Goal: Task Accomplishment & Management: Manage account settings

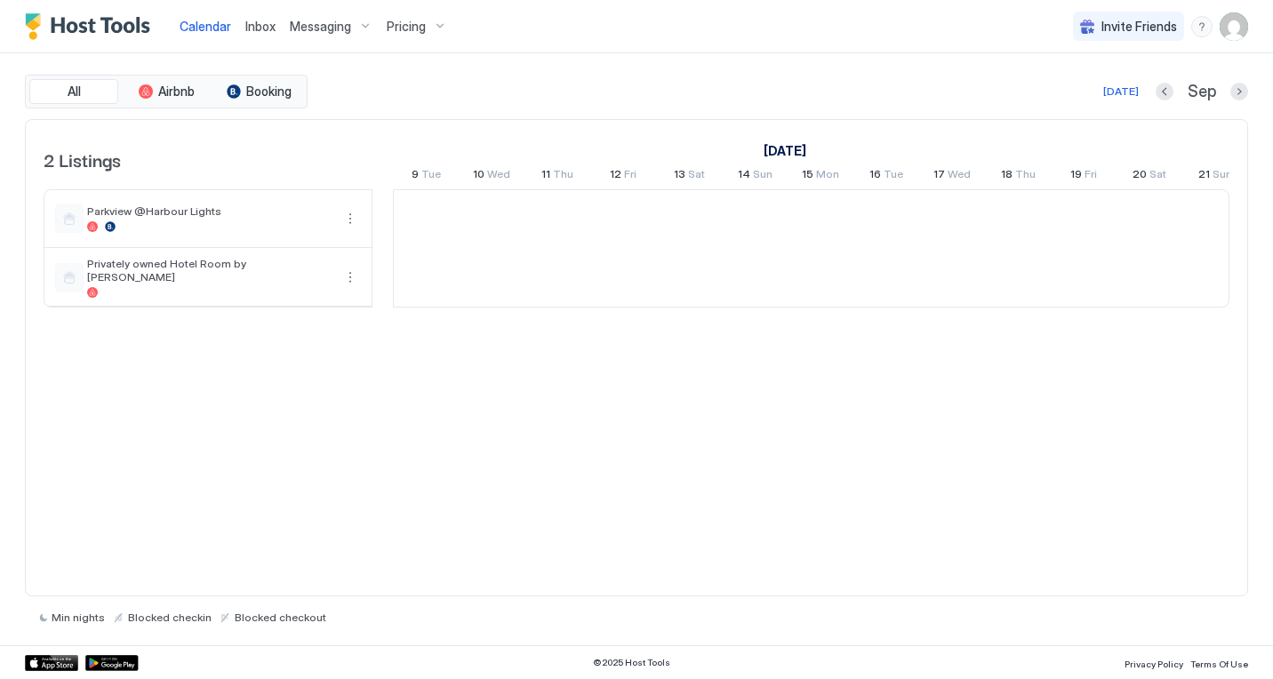
scroll to position [0, 988]
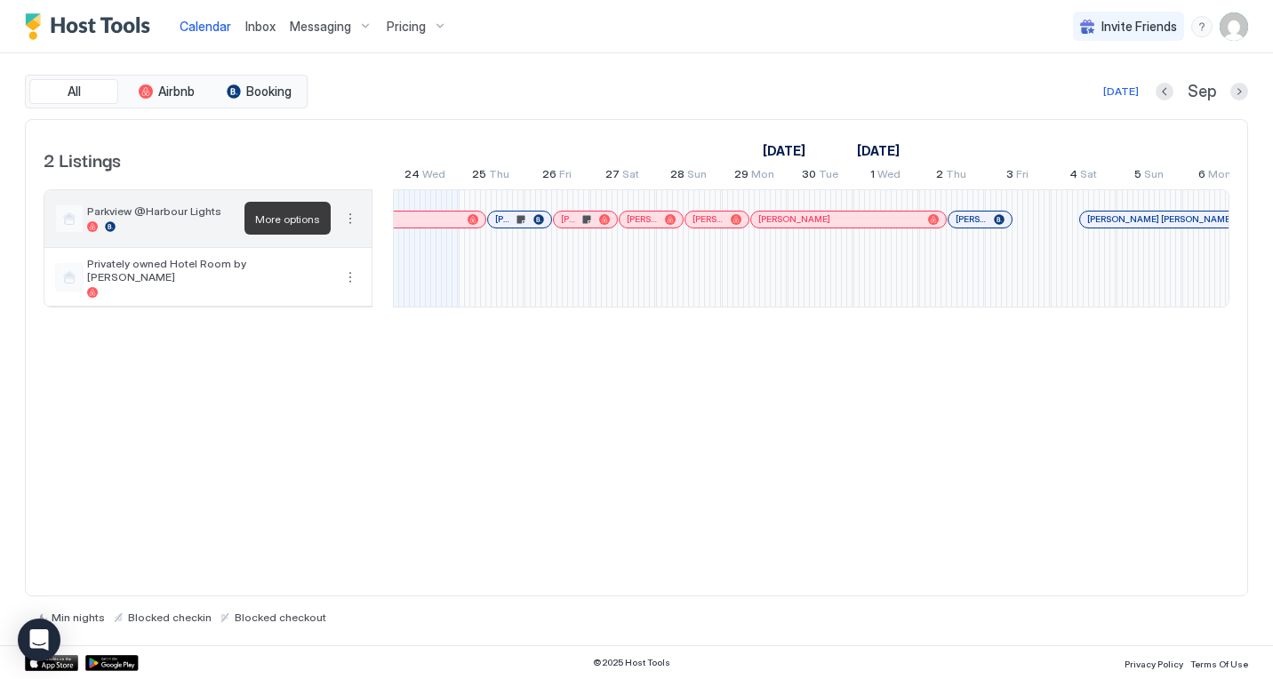
click at [352, 218] on button "More options" at bounding box center [350, 218] width 21 height 21
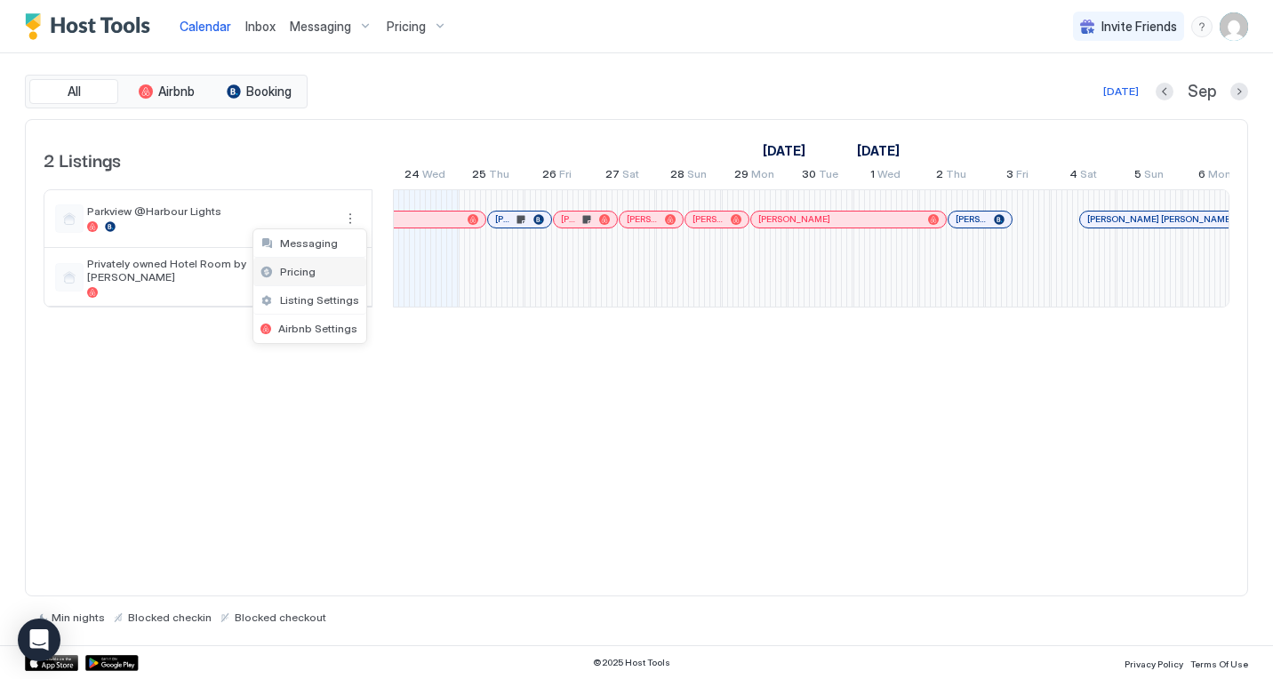
click at [312, 283] on div "Pricing" at bounding box center [309, 272] width 113 height 28
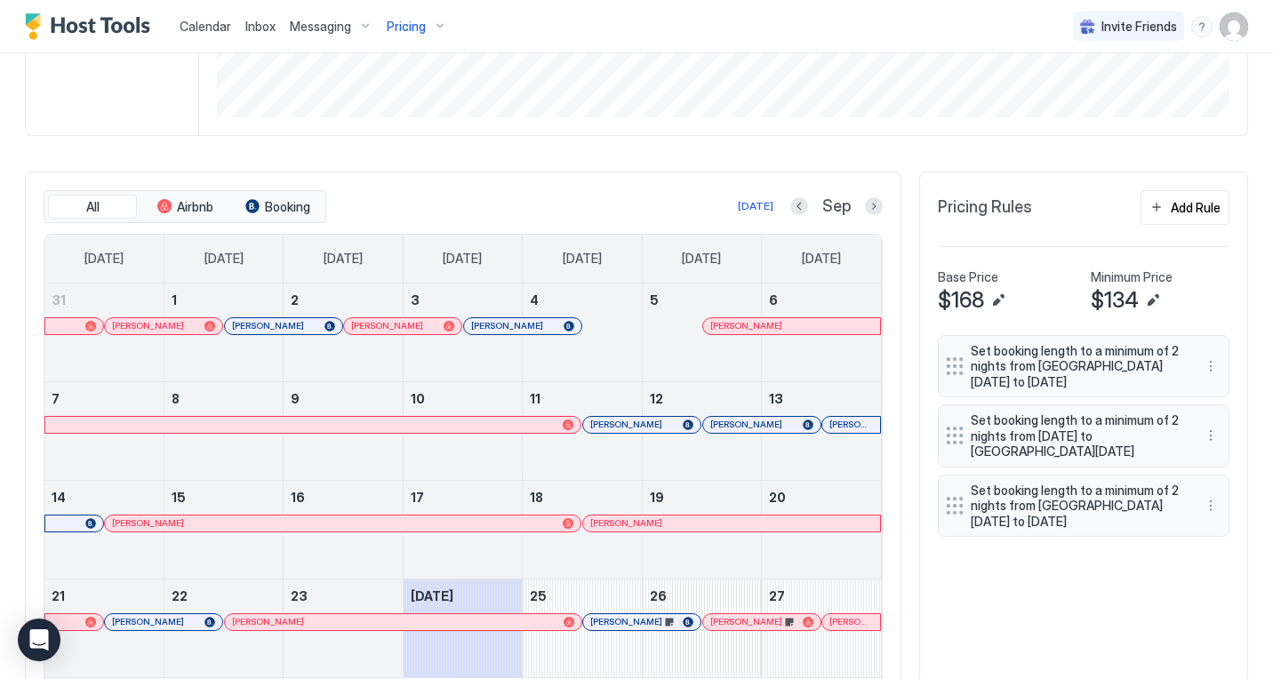
scroll to position [588, 0]
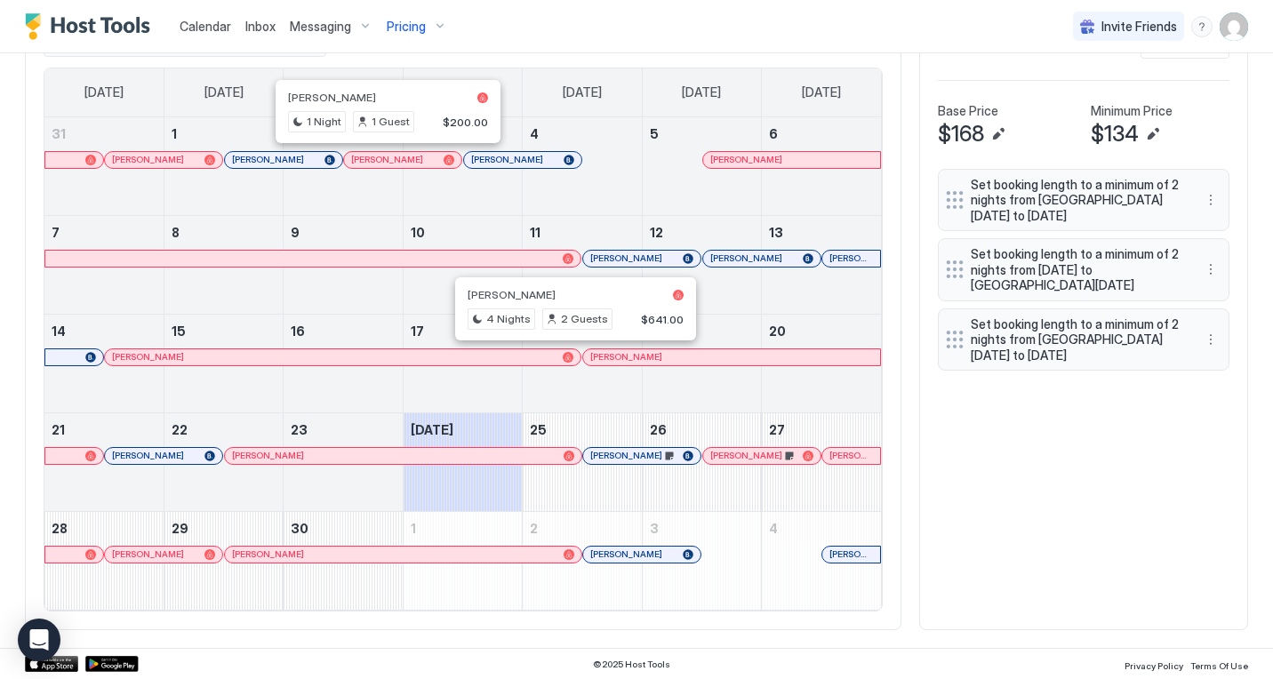
click at [383, 156] on div at bounding box center [383, 160] width 14 height 14
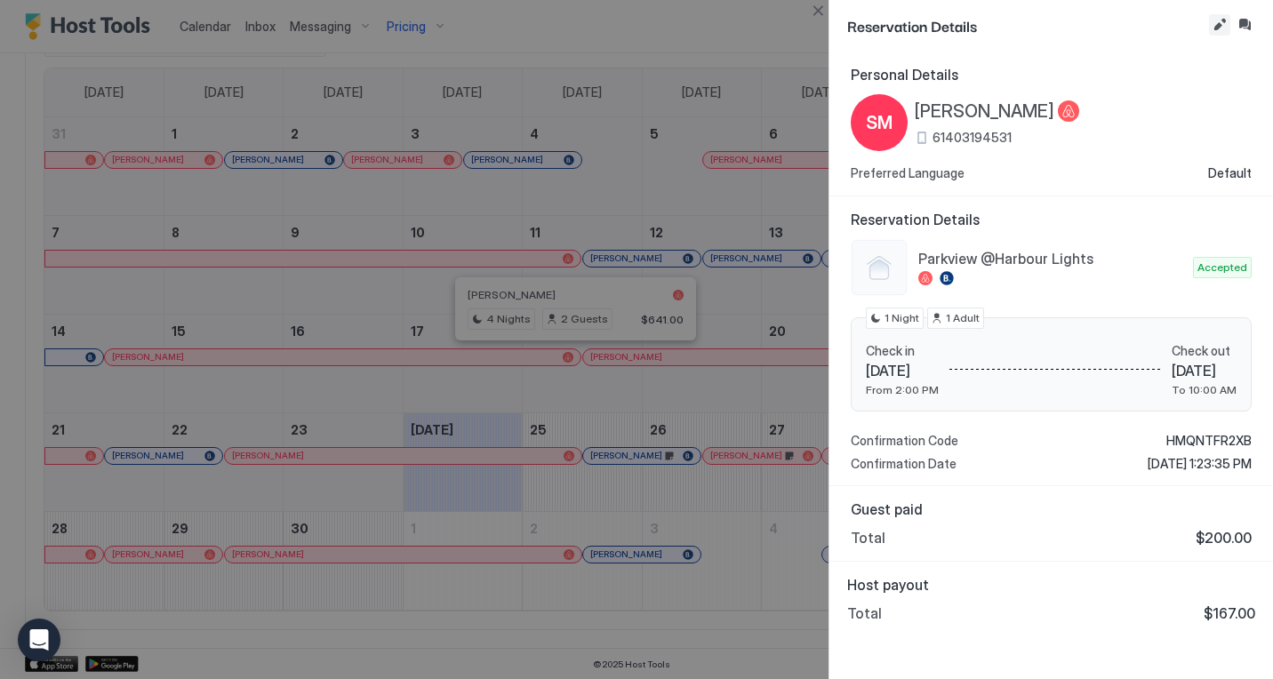
click at [1220, 24] on button "Edit reservation" at bounding box center [1219, 24] width 21 height 21
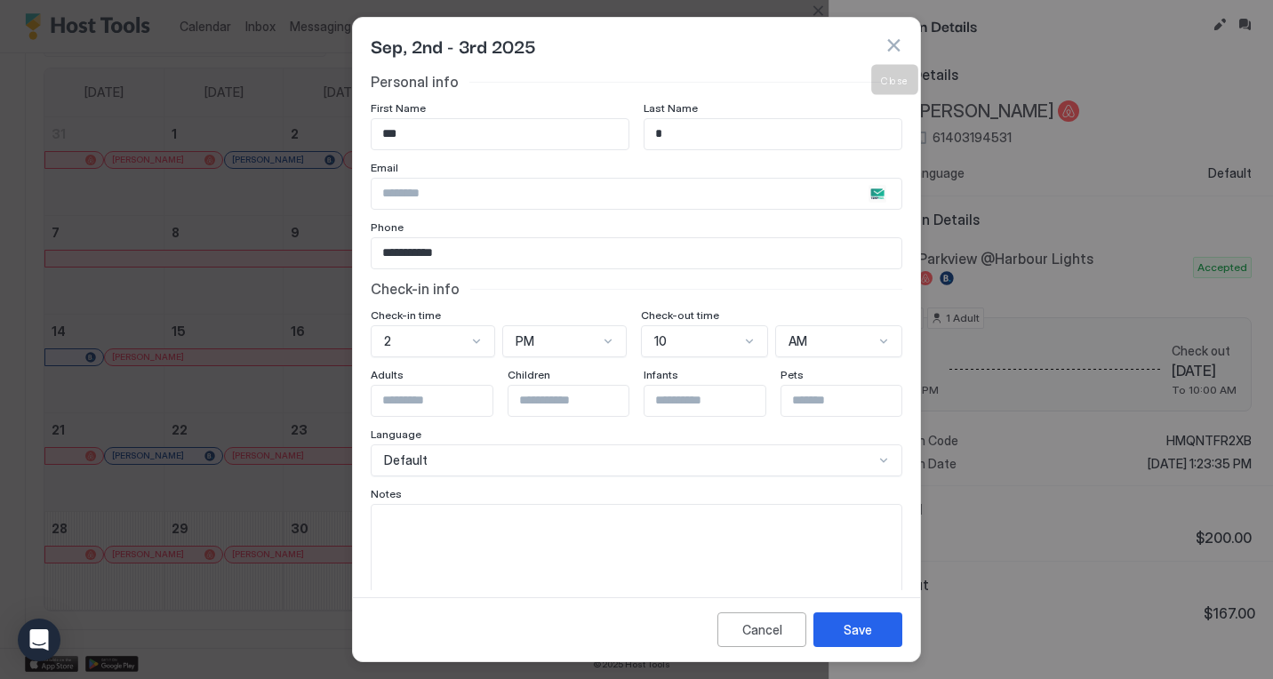
click at [896, 40] on button "button" at bounding box center [893, 45] width 18 height 18
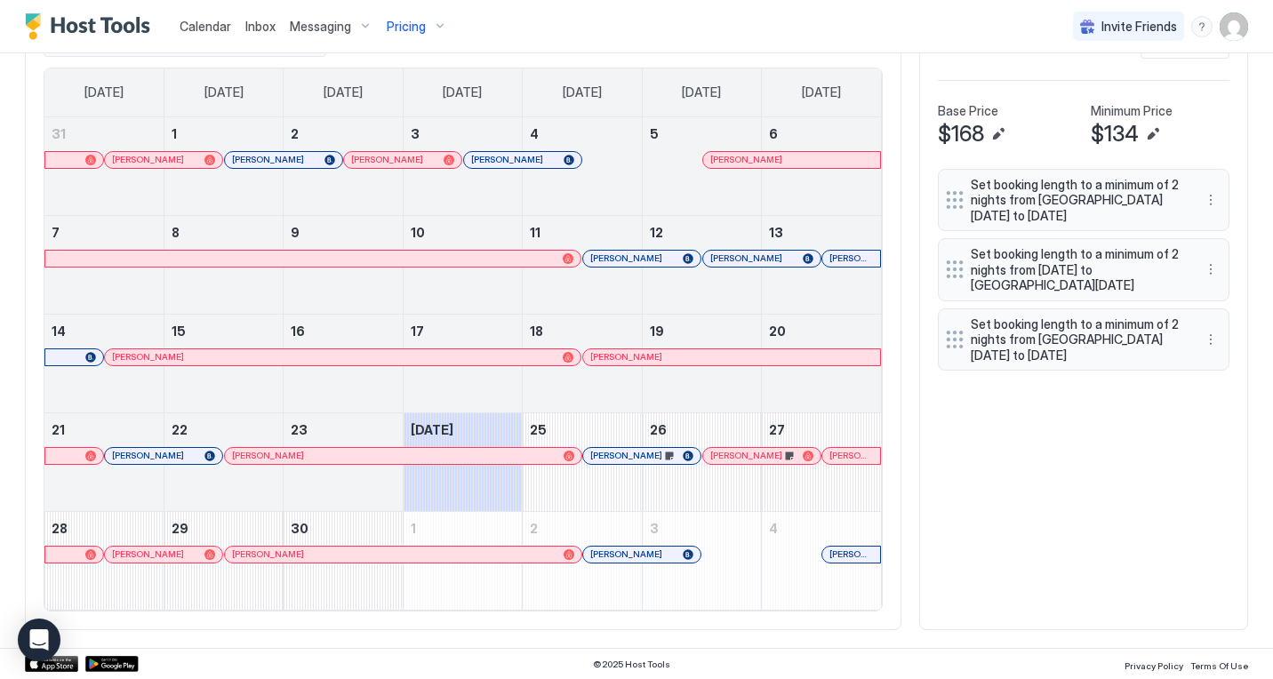
click at [402, 160] on div at bounding box center [402, 160] width 14 height 14
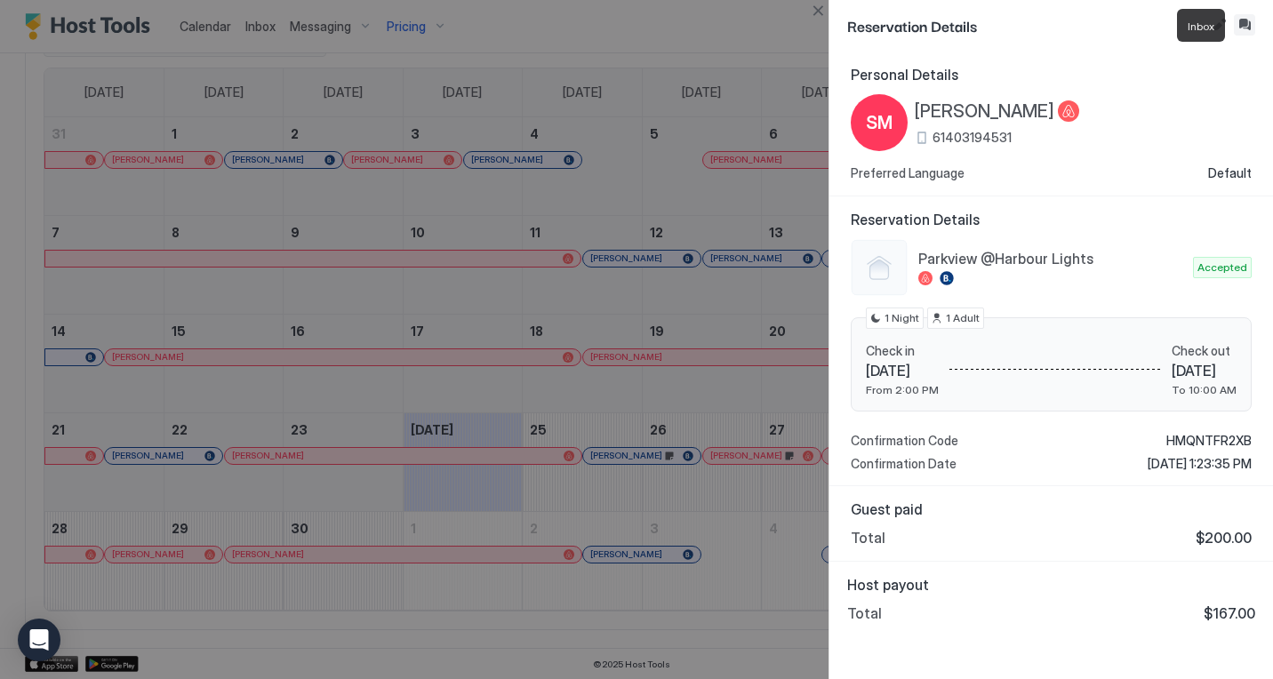
click at [1248, 27] on button "Inbox" at bounding box center [1244, 24] width 21 height 21
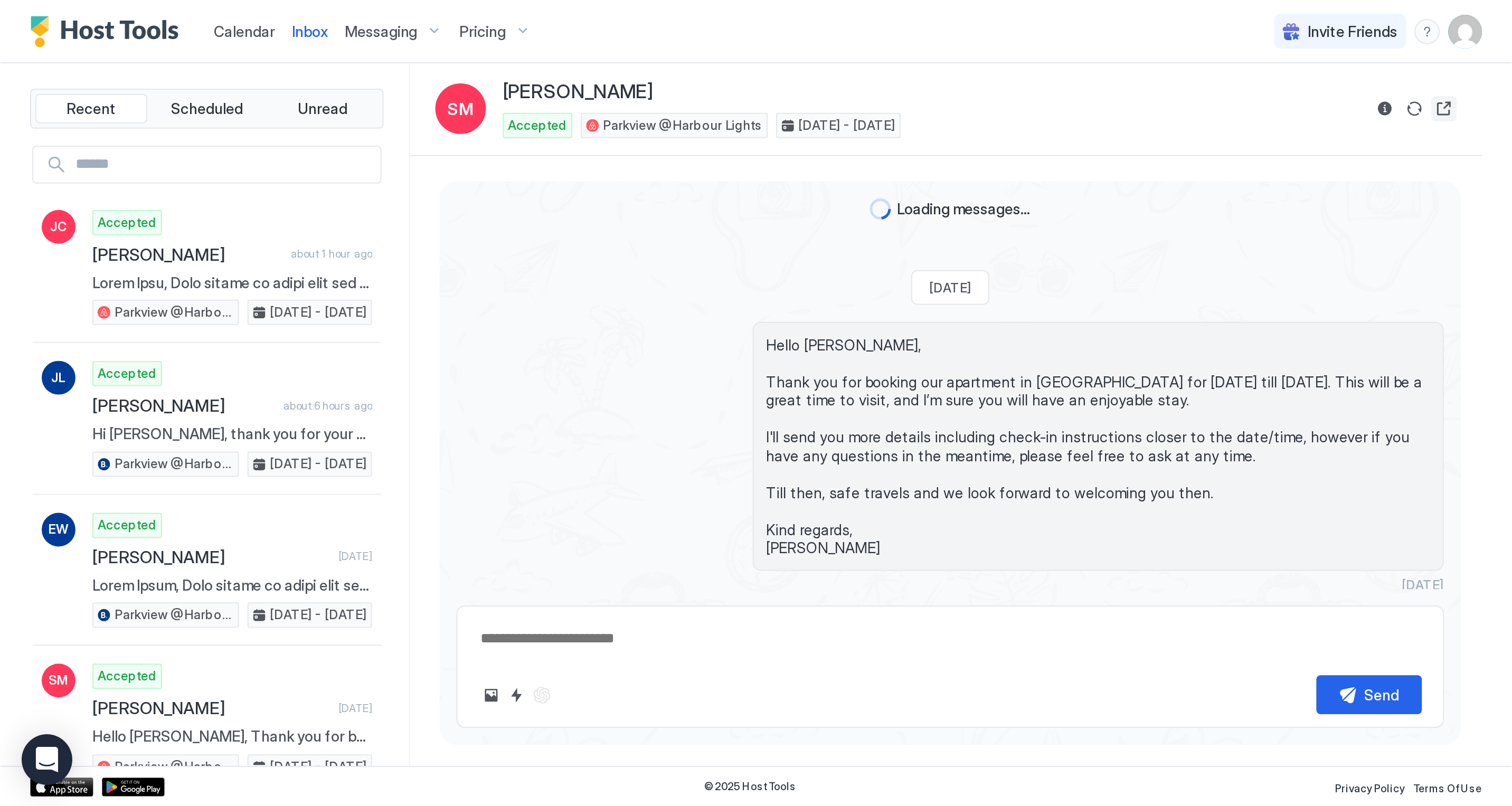
scroll to position [618, 0]
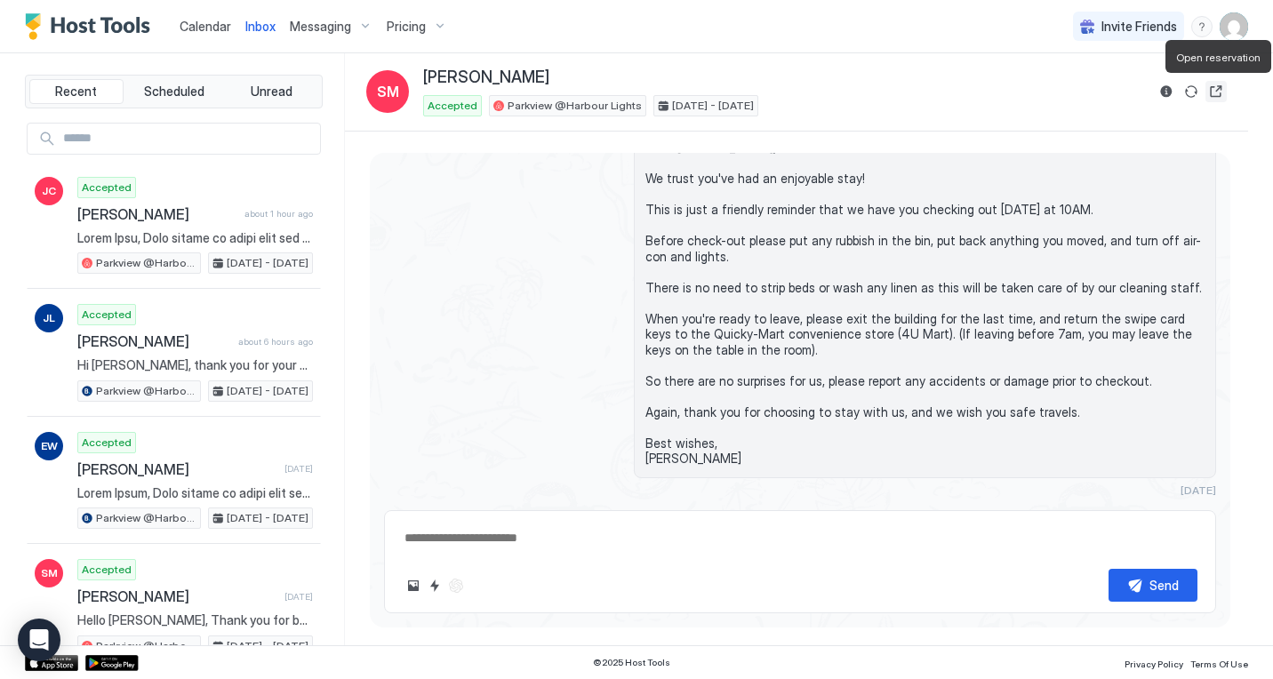
click at [1212, 90] on button "Open reservation" at bounding box center [1215, 91] width 21 height 21
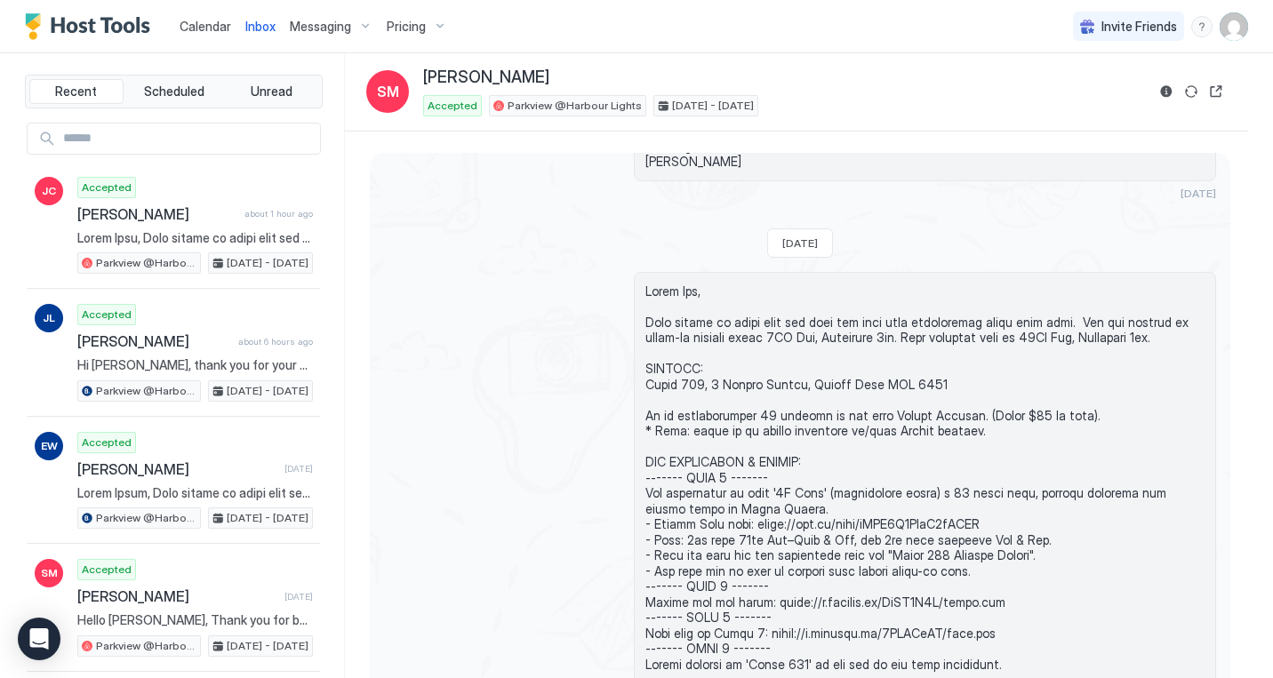
scroll to position [270, 0]
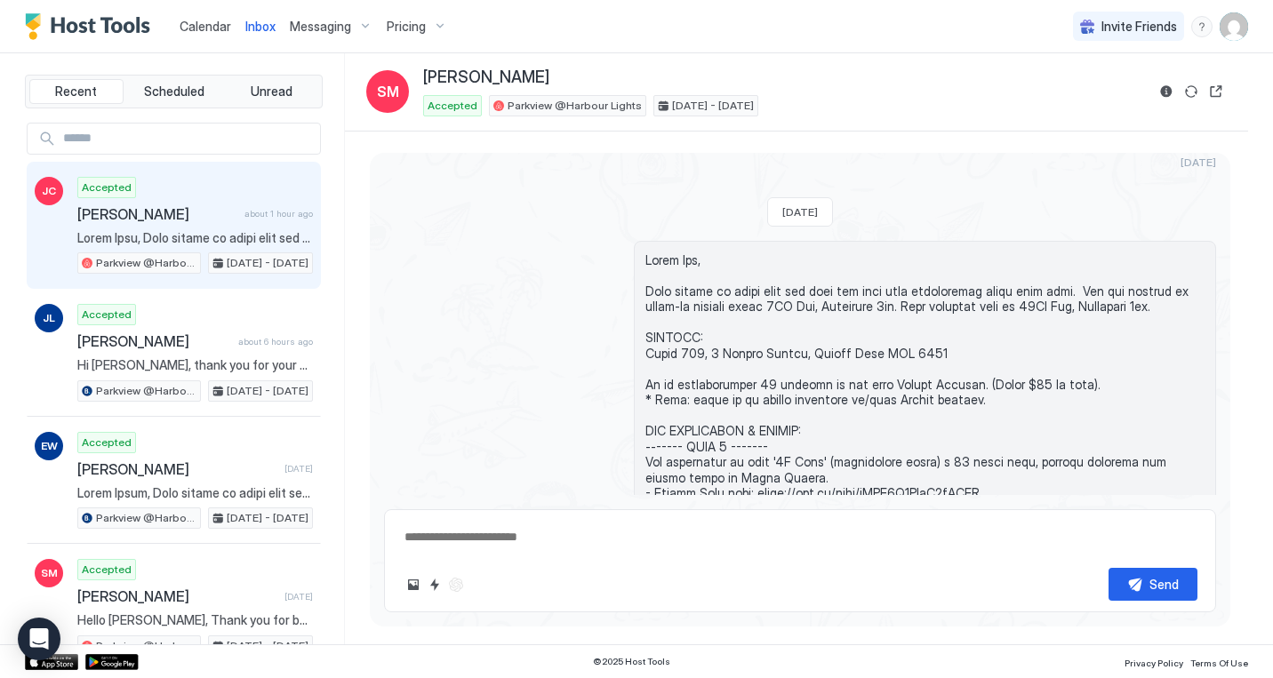
click at [149, 242] on span at bounding box center [195, 238] width 236 height 16
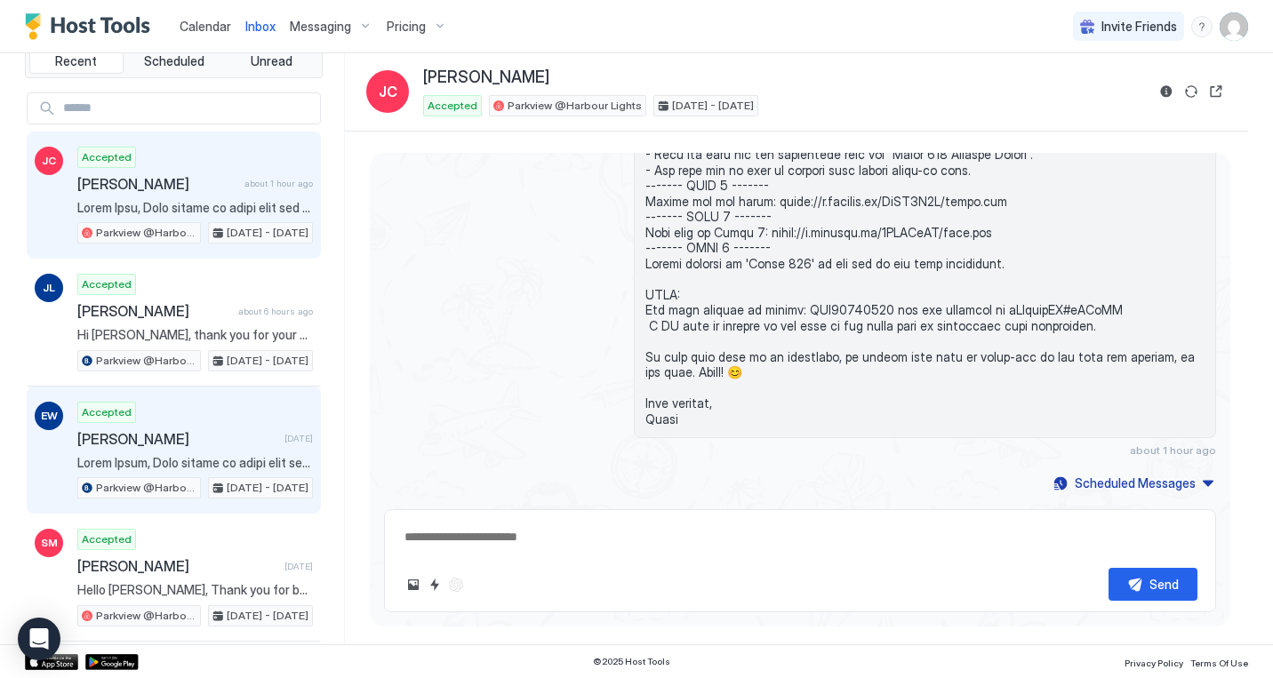
scroll to position [32, 0]
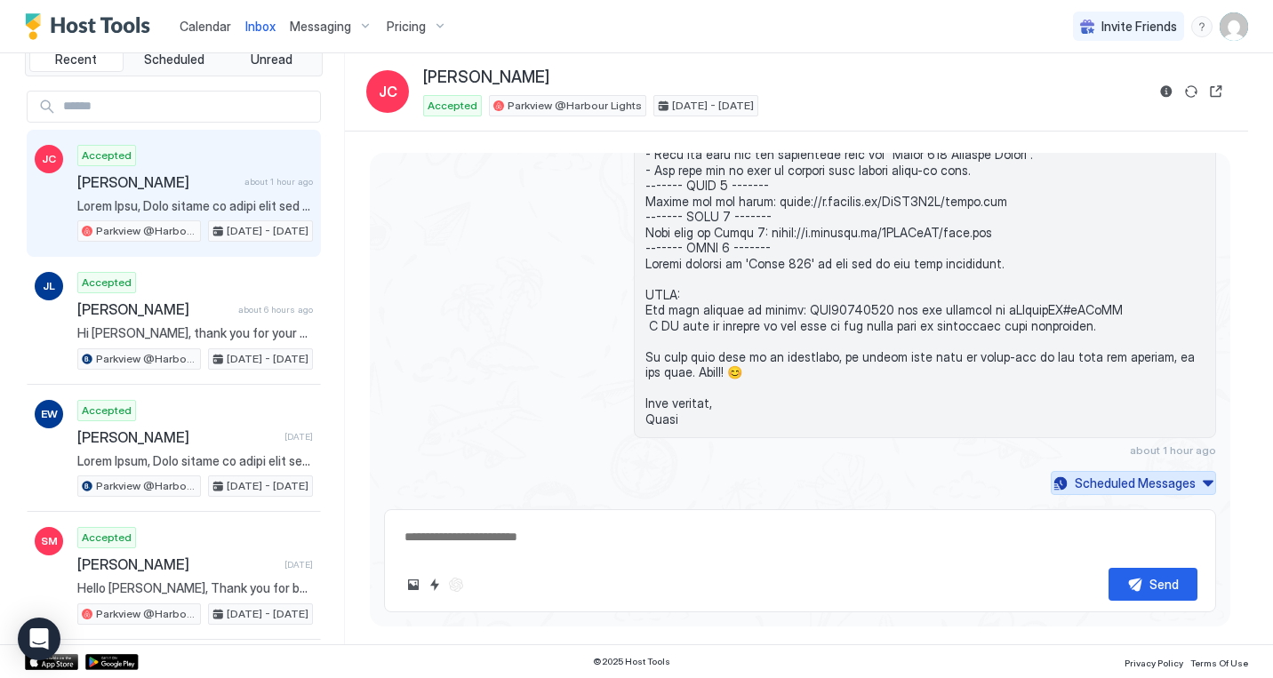
click at [1210, 481] on button "Scheduled Messages" at bounding box center [1133, 483] width 165 height 24
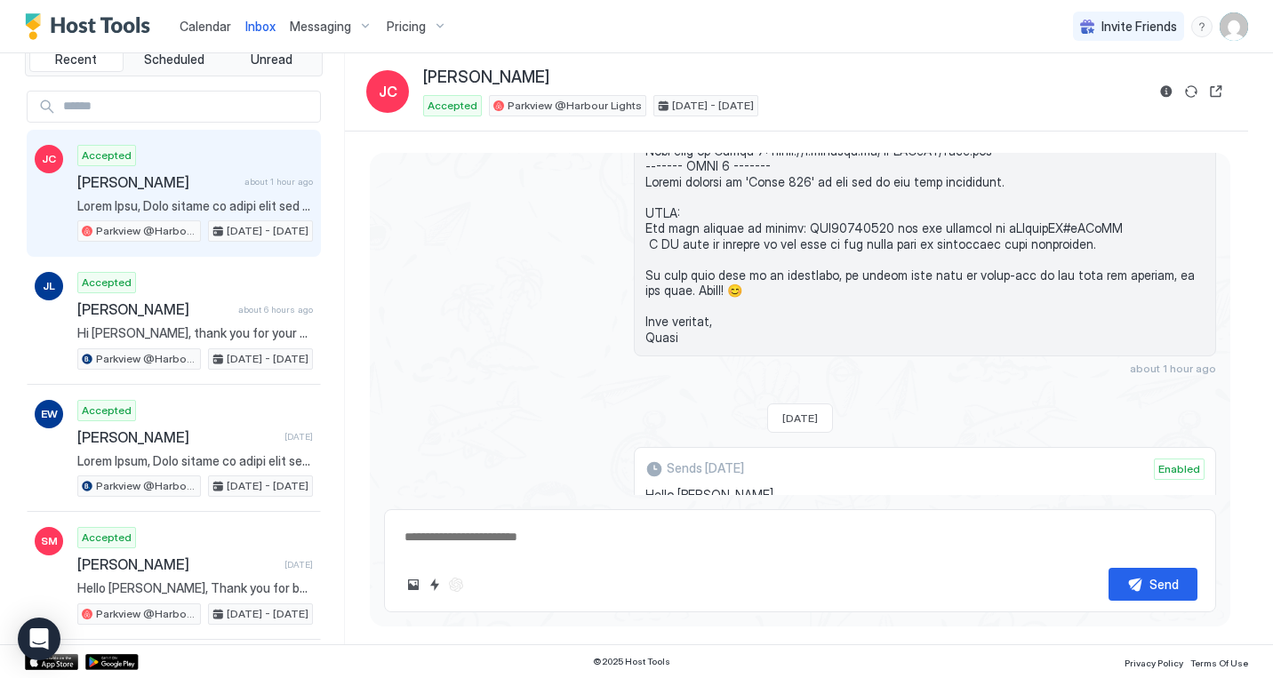
scroll to position [1211, 0]
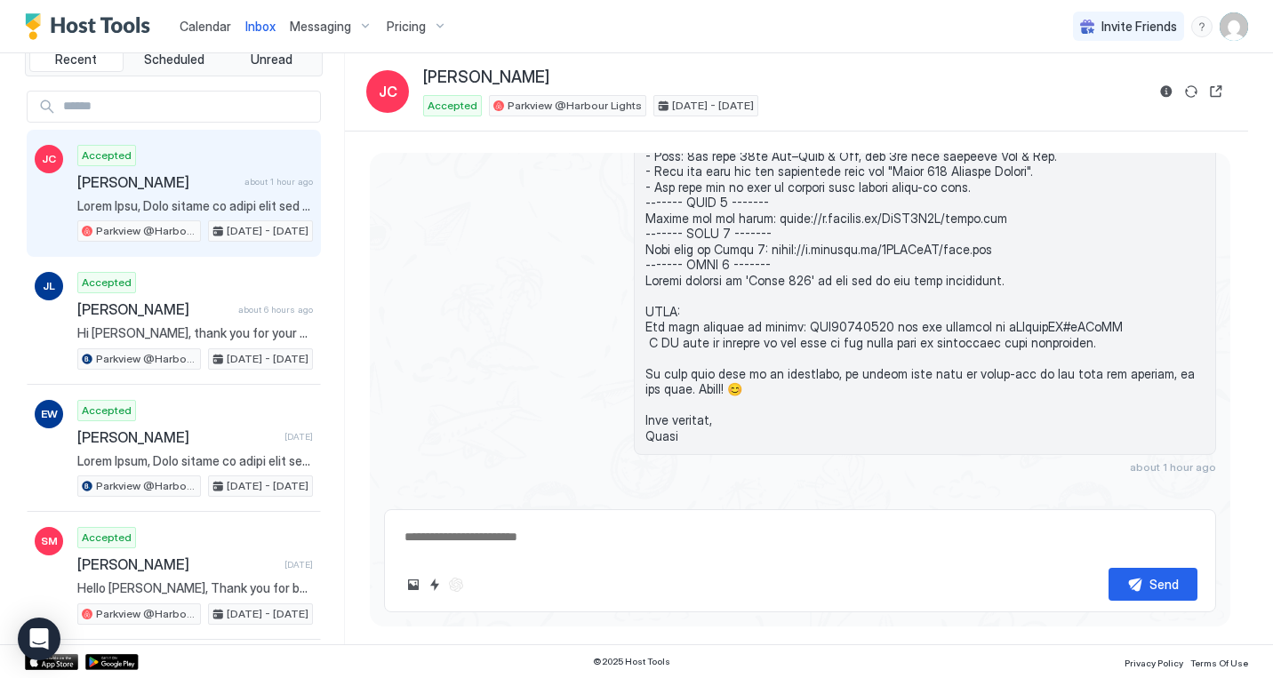
click at [436, 28] on div "Pricing" at bounding box center [417, 27] width 75 height 30
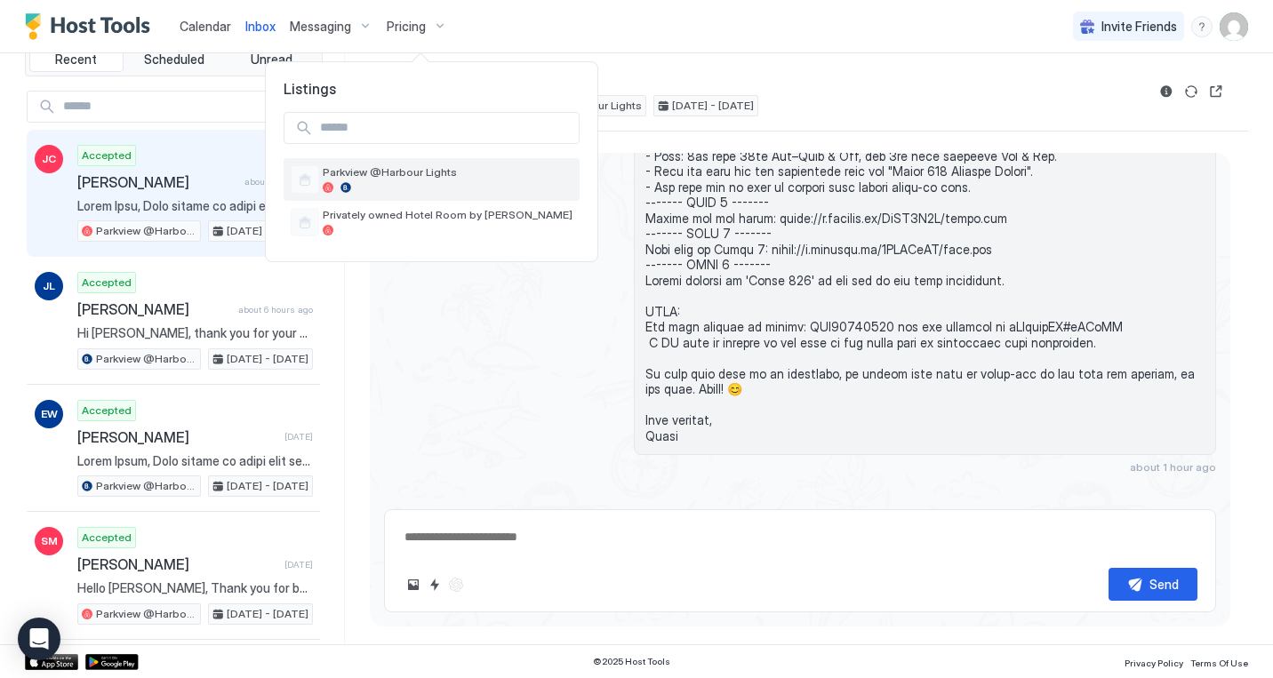
click at [394, 166] on span "Parkview @Harbour Lights" at bounding box center [448, 171] width 250 height 13
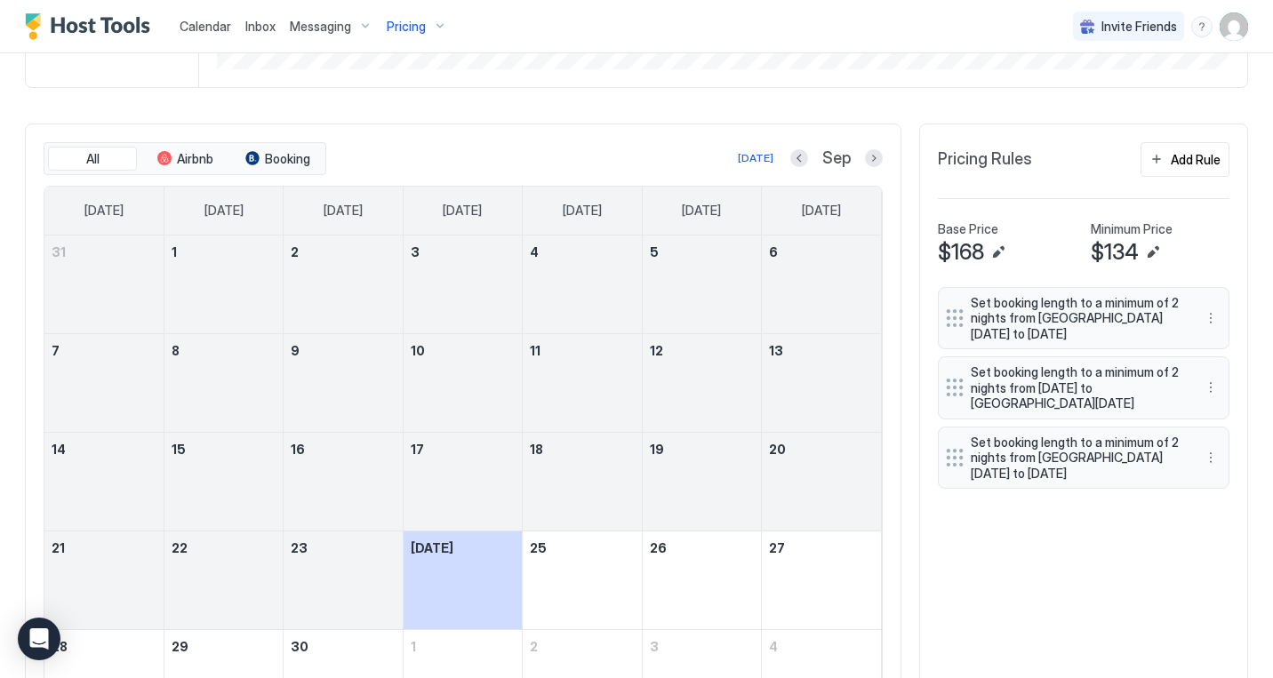
scroll to position [590, 0]
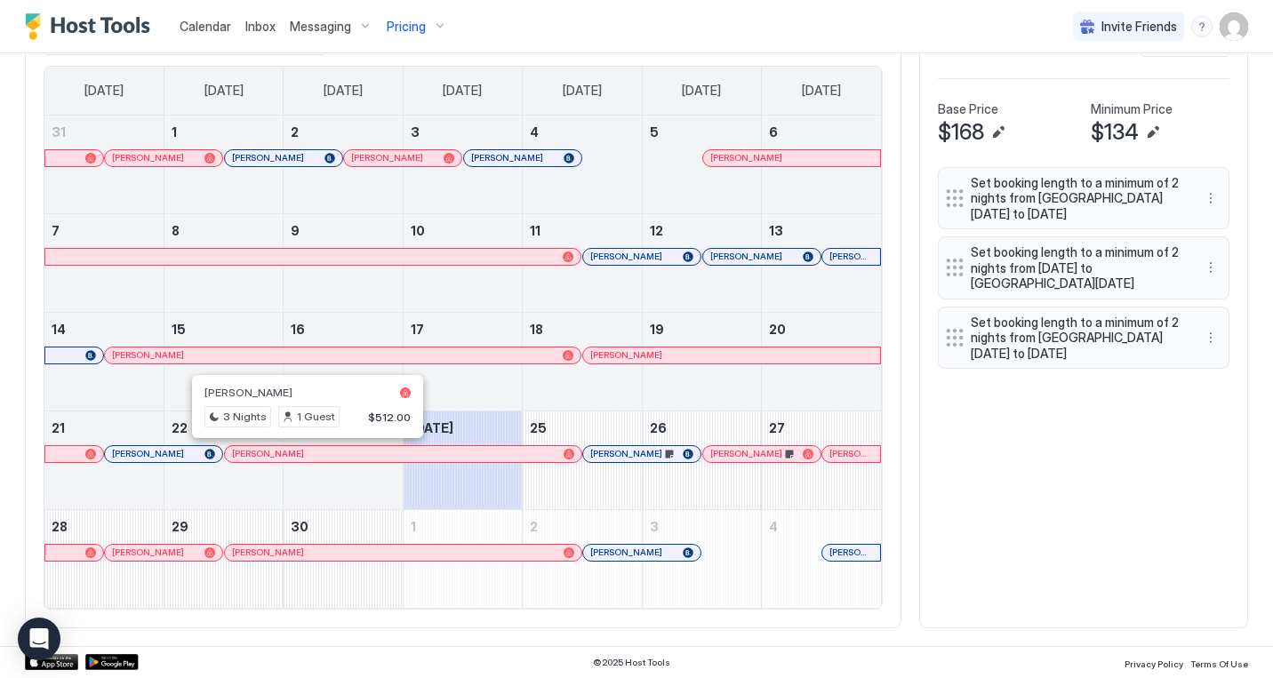
click at [303, 454] on div at bounding box center [303, 454] width 14 height 14
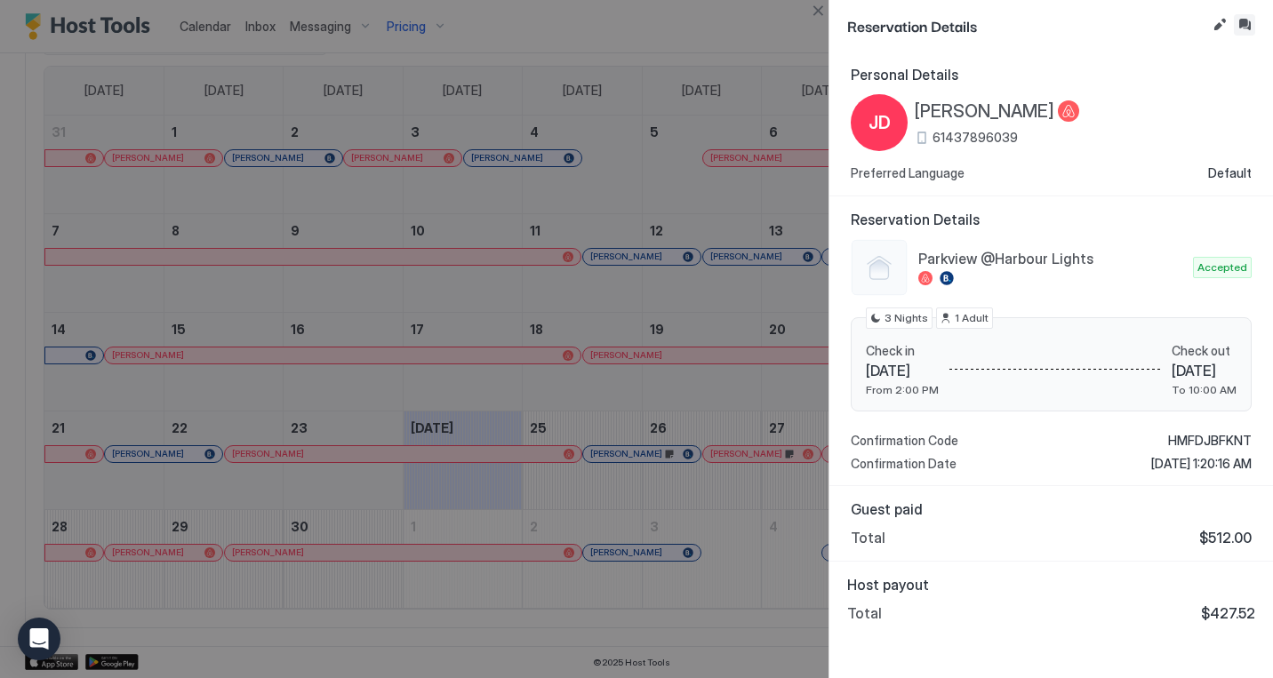
click at [1246, 22] on button "Inbox" at bounding box center [1244, 24] width 21 height 21
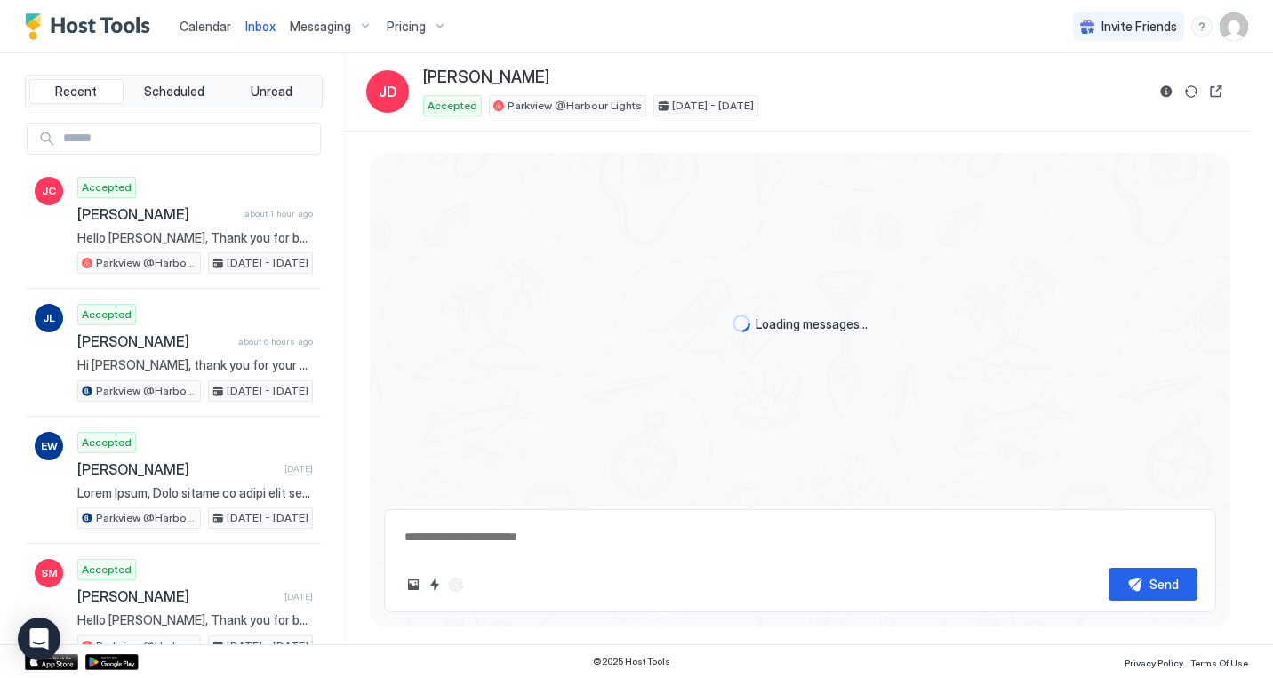
scroll to position [1107, 0]
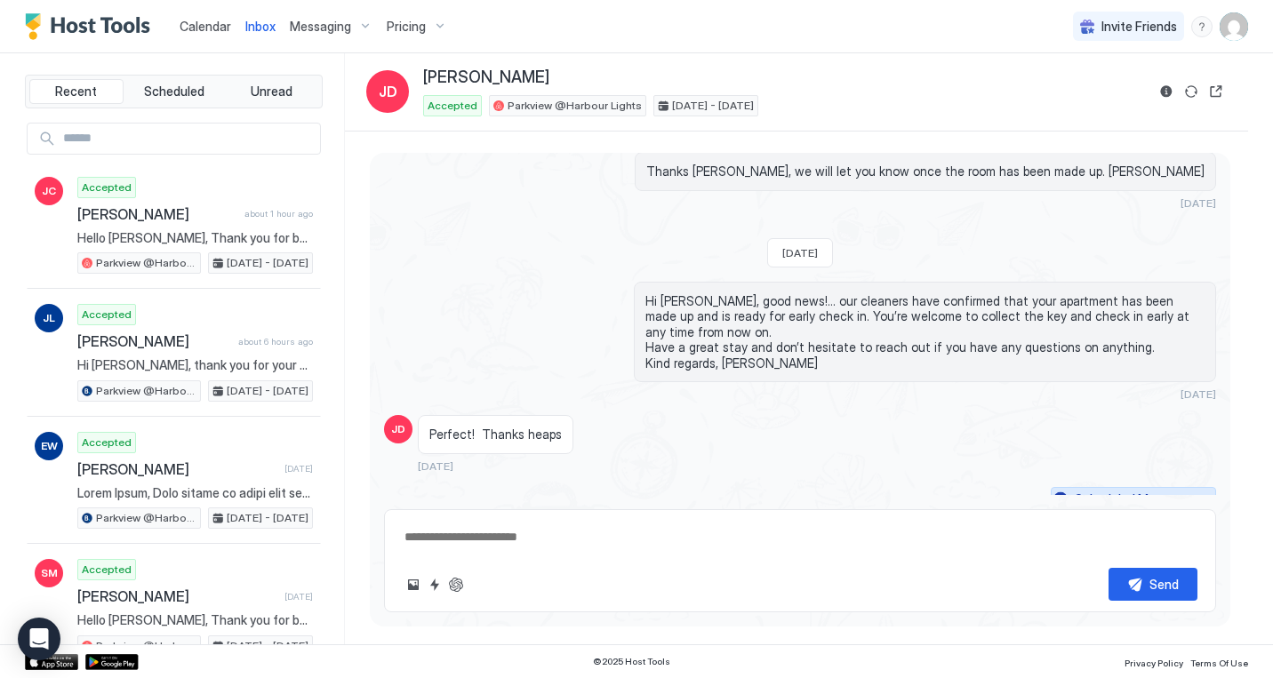
click at [1187, 490] on div "Scheduled Messages" at bounding box center [1135, 499] width 121 height 19
type textarea "*"
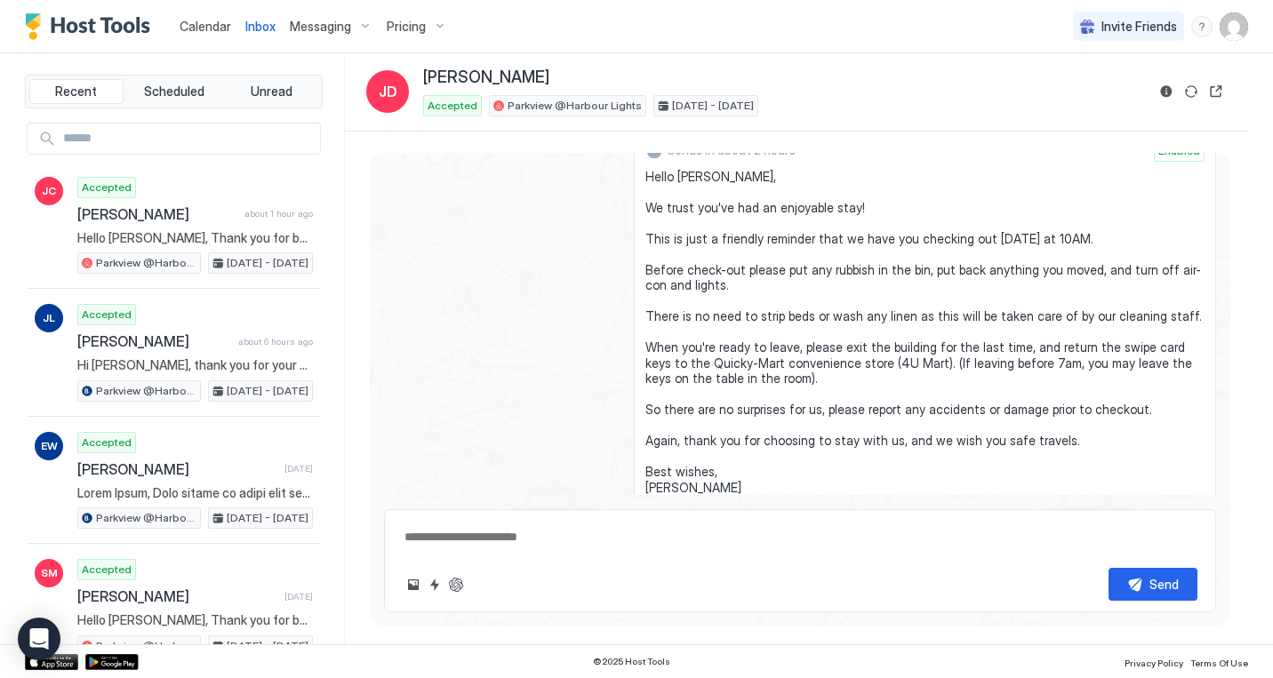
scroll to position [1521, 0]
click at [424, 22] on div "Pricing" at bounding box center [417, 27] width 75 height 30
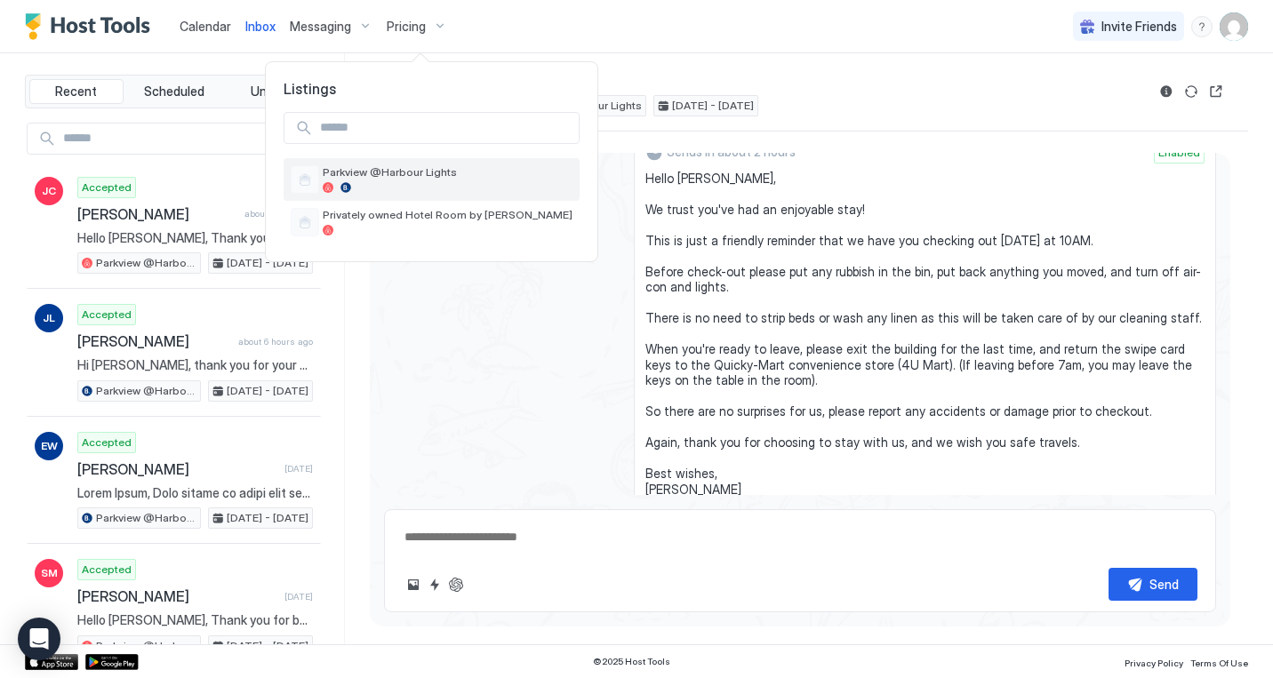
click at [418, 173] on span "Parkview @Harbour Lights" at bounding box center [448, 171] width 250 height 13
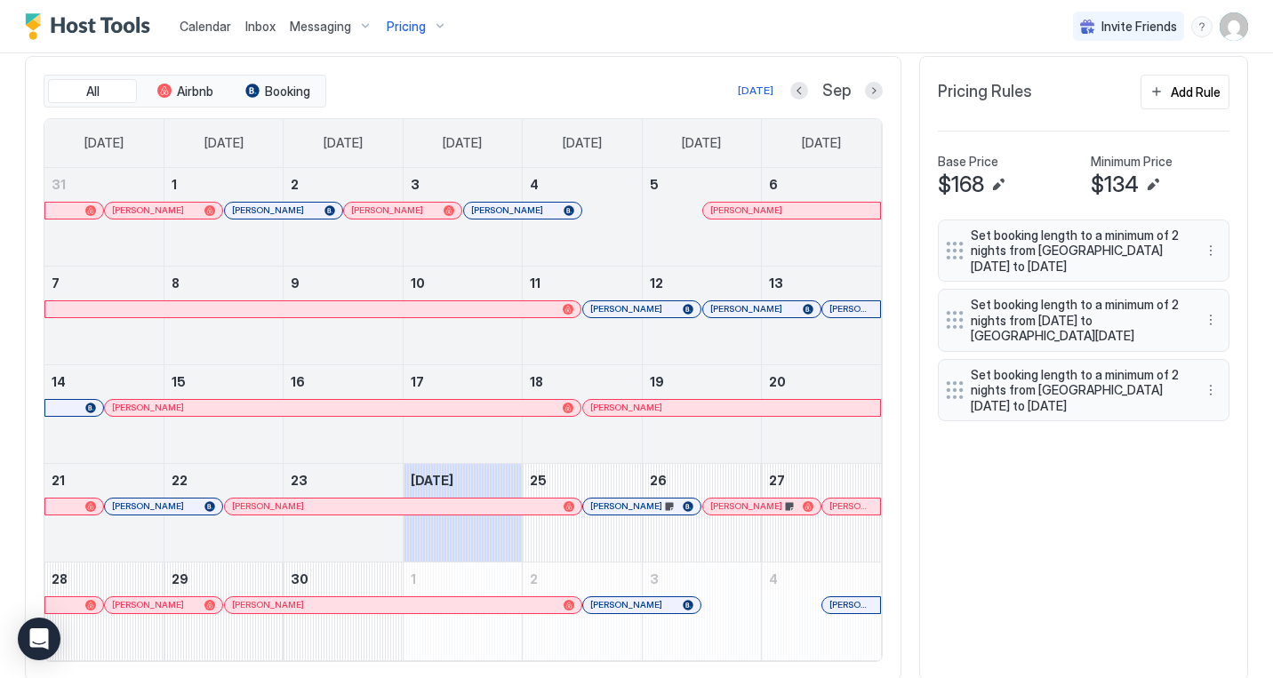
scroll to position [590, 0]
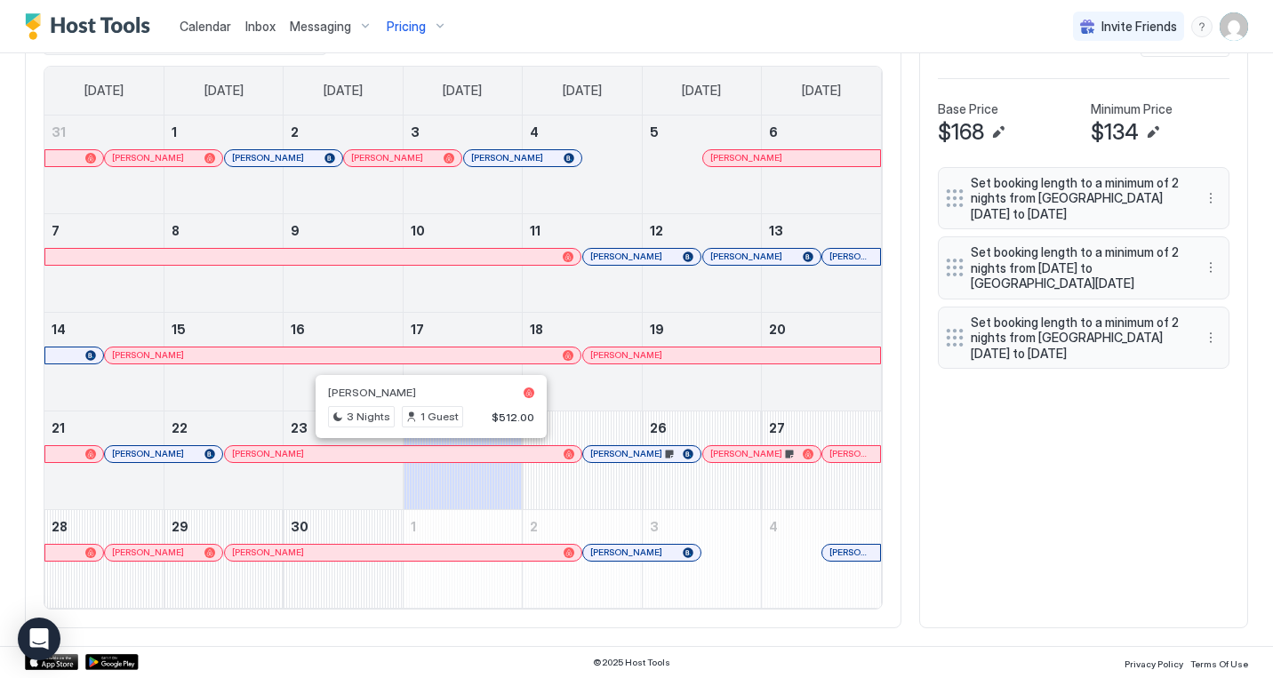
click at [426, 454] on div at bounding box center [426, 454] width 14 height 14
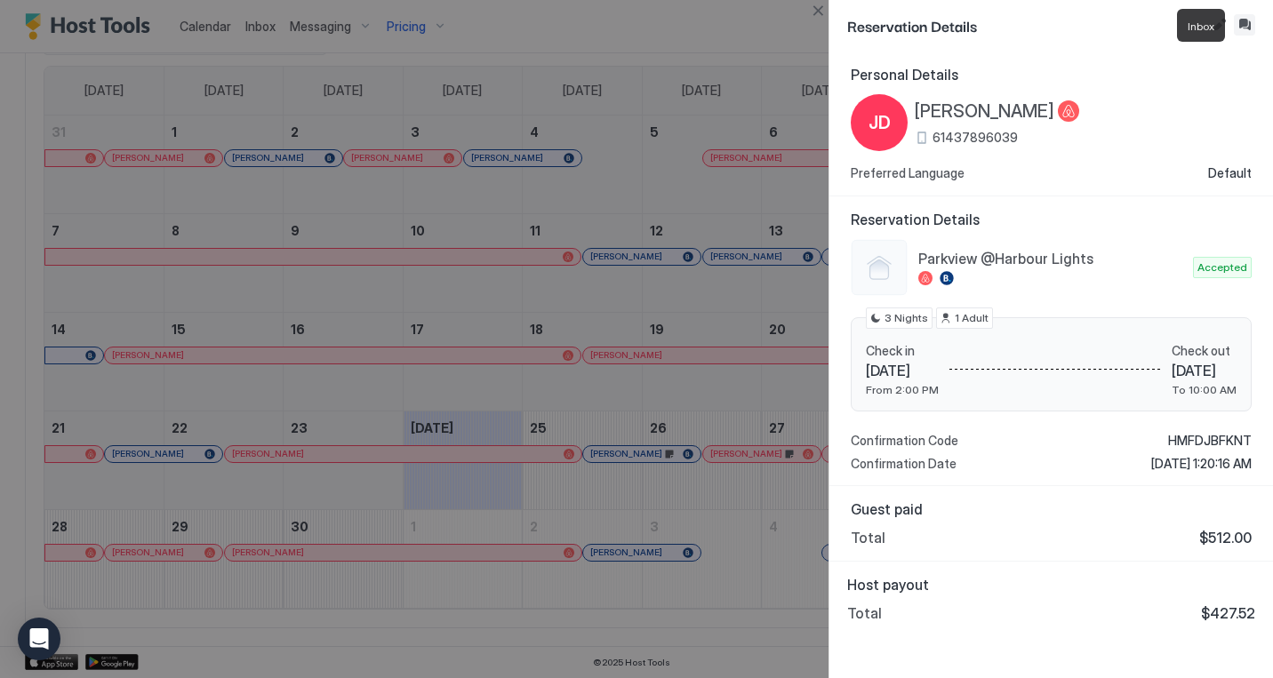
click at [1243, 24] on button "Inbox" at bounding box center [1244, 24] width 21 height 21
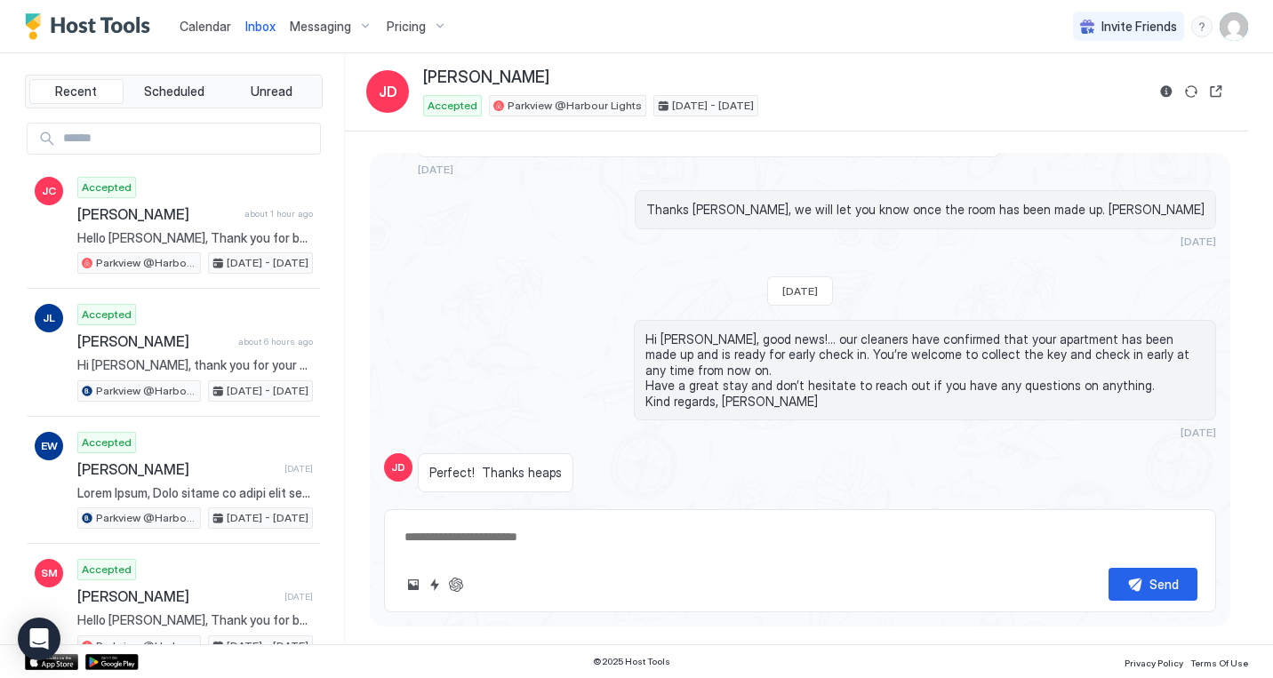
scroll to position [1107, 0]
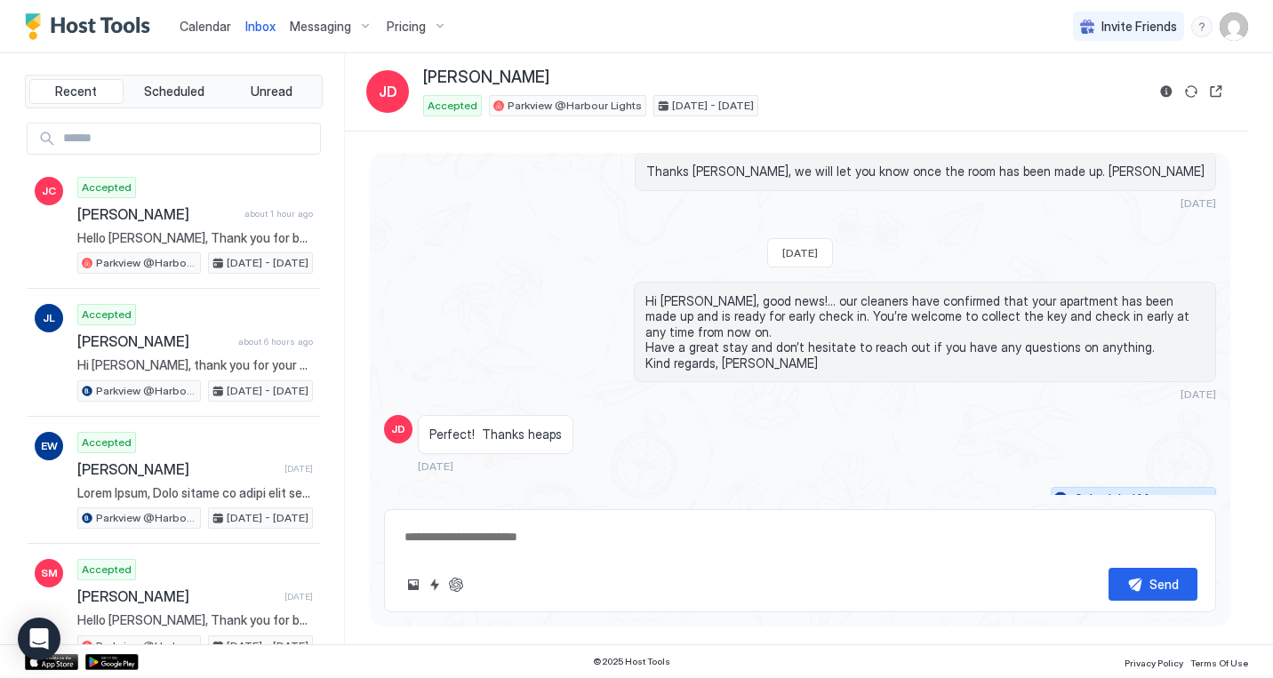
click at [1206, 487] on button "Scheduled Messages" at bounding box center [1133, 499] width 165 height 24
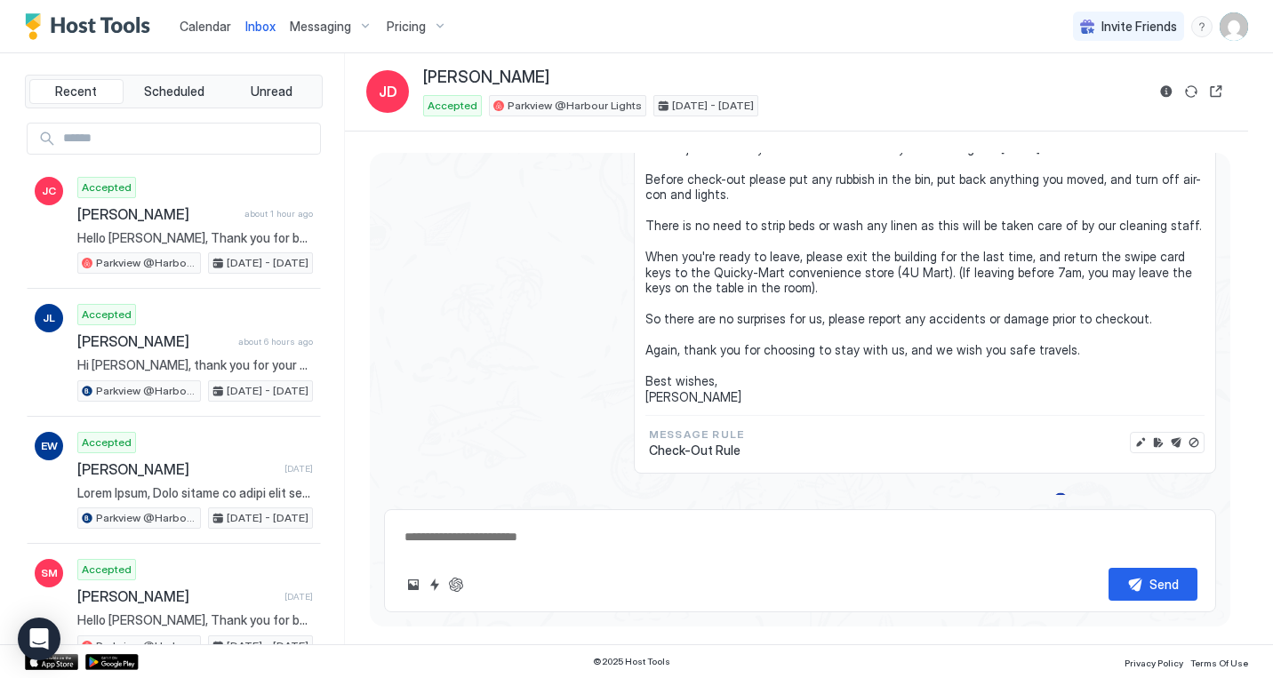
scroll to position [1614, 0]
click at [573, 448] on div "Sends in about 2 hours Enabled Hello [PERSON_NAME], We trust you've had an enjo…" at bounding box center [800, 255] width 832 height 436
type textarea "*"
